Goal: Check status: Check status

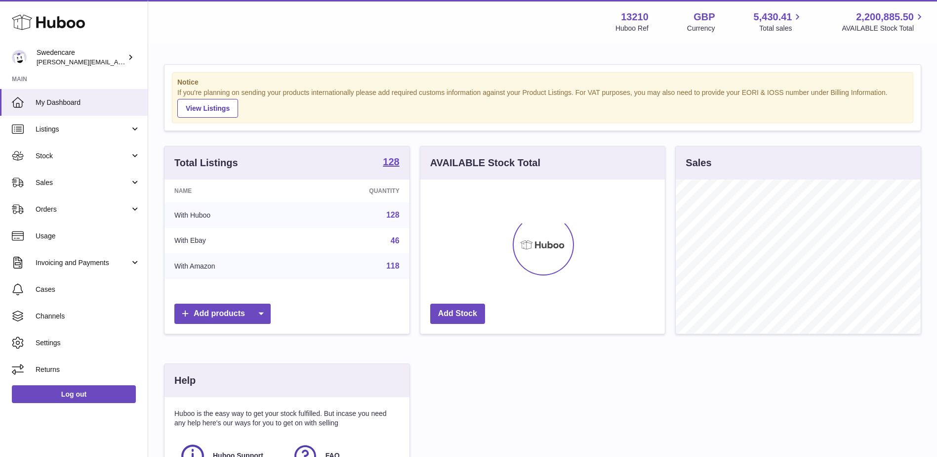
scroll to position [154, 245]
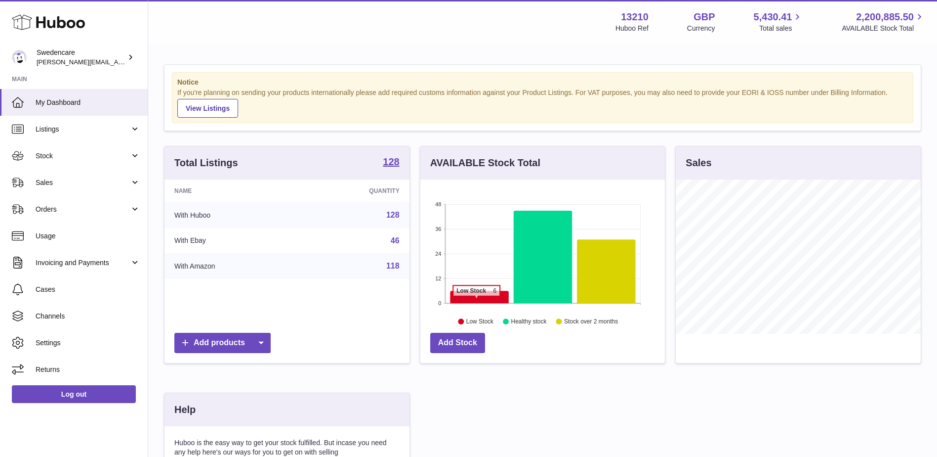
click at [476, 301] on icon at bounding box center [479, 297] width 59 height 12
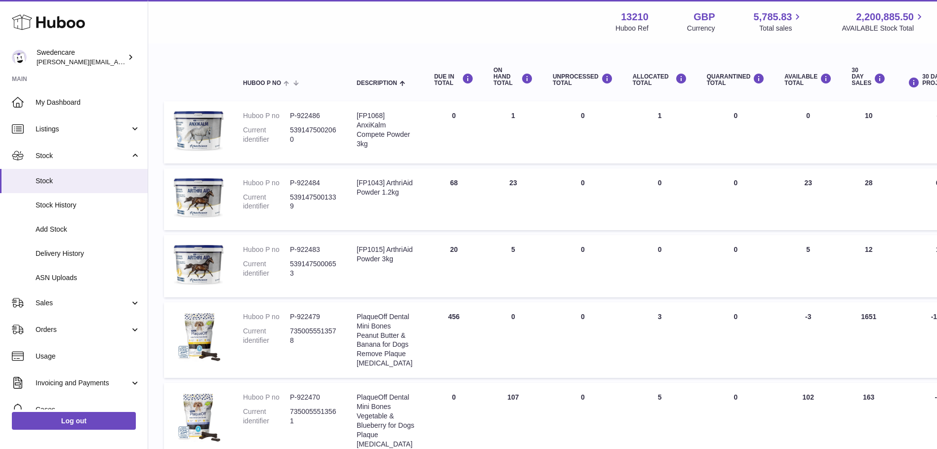
scroll to position [82, 0]
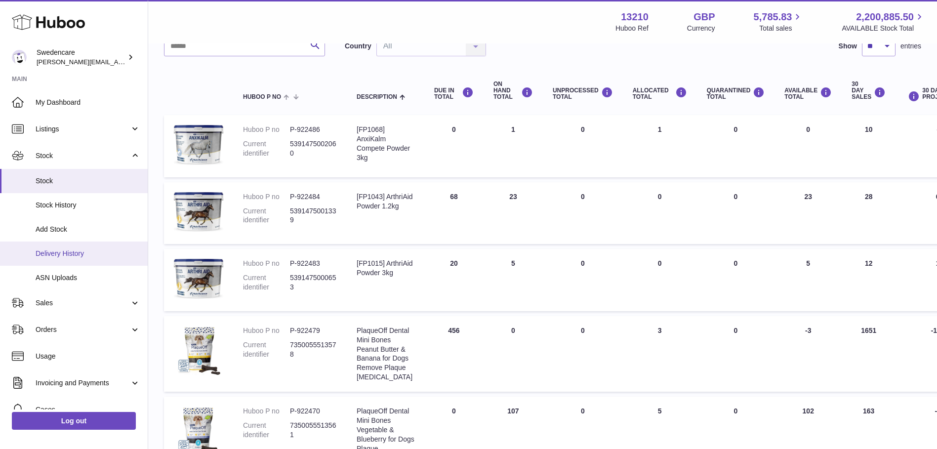
click at [63, 251] on span "Delivery History" at bounding box center [88, 253] width 105 height 9
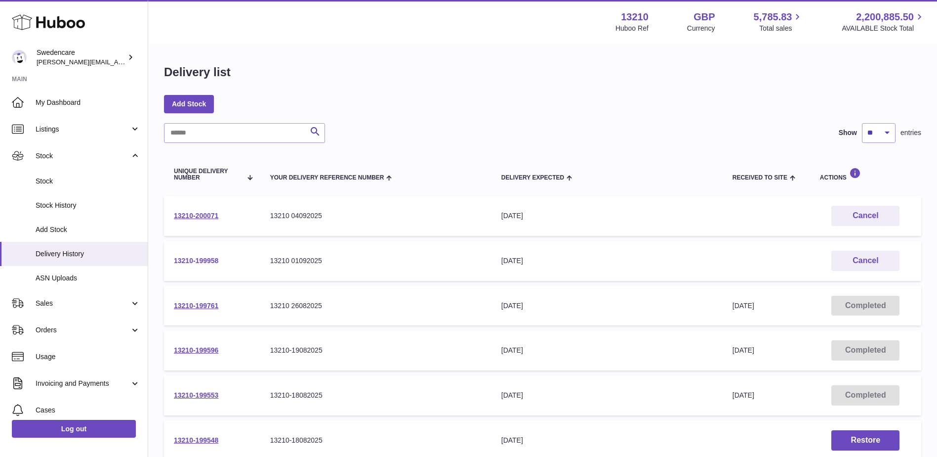
click at [199, 261] on link "13210-199958" at bounding box center [196, 260] width 44 height 8
